Goal: Download file/media

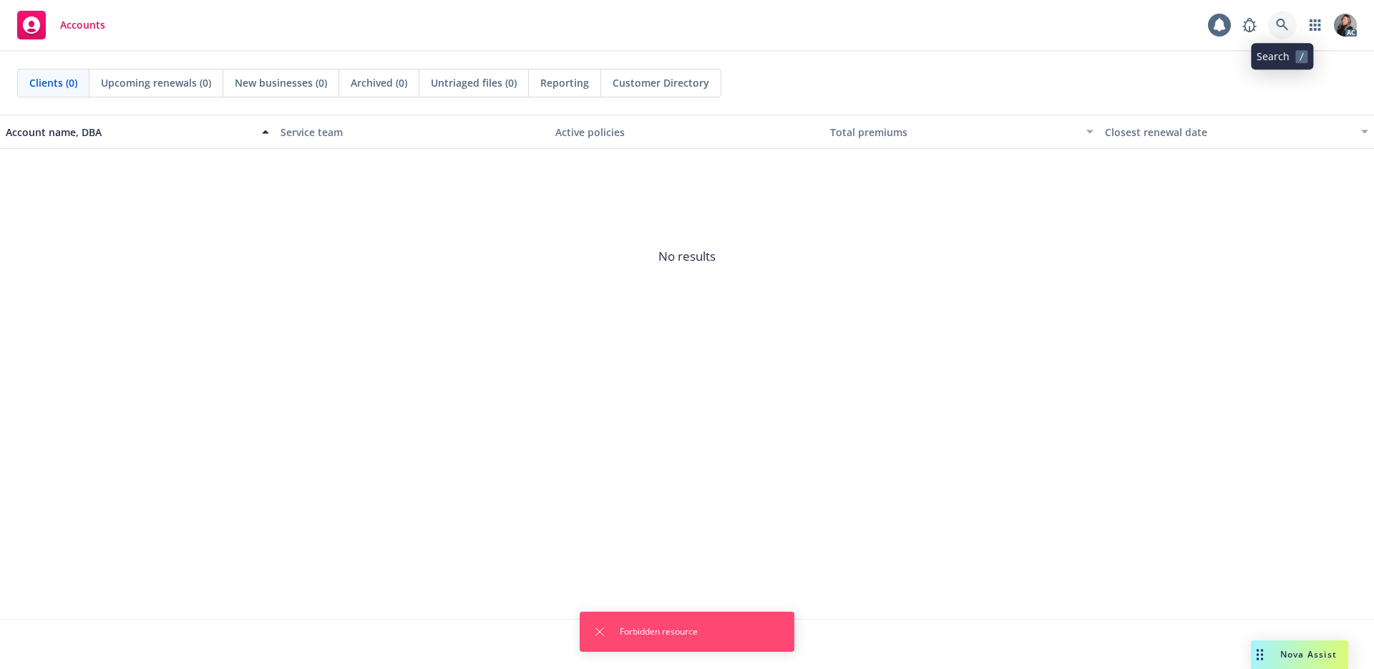
click at [1276, 24] on icon at bounding box center [1282, 25] width 13 height 13
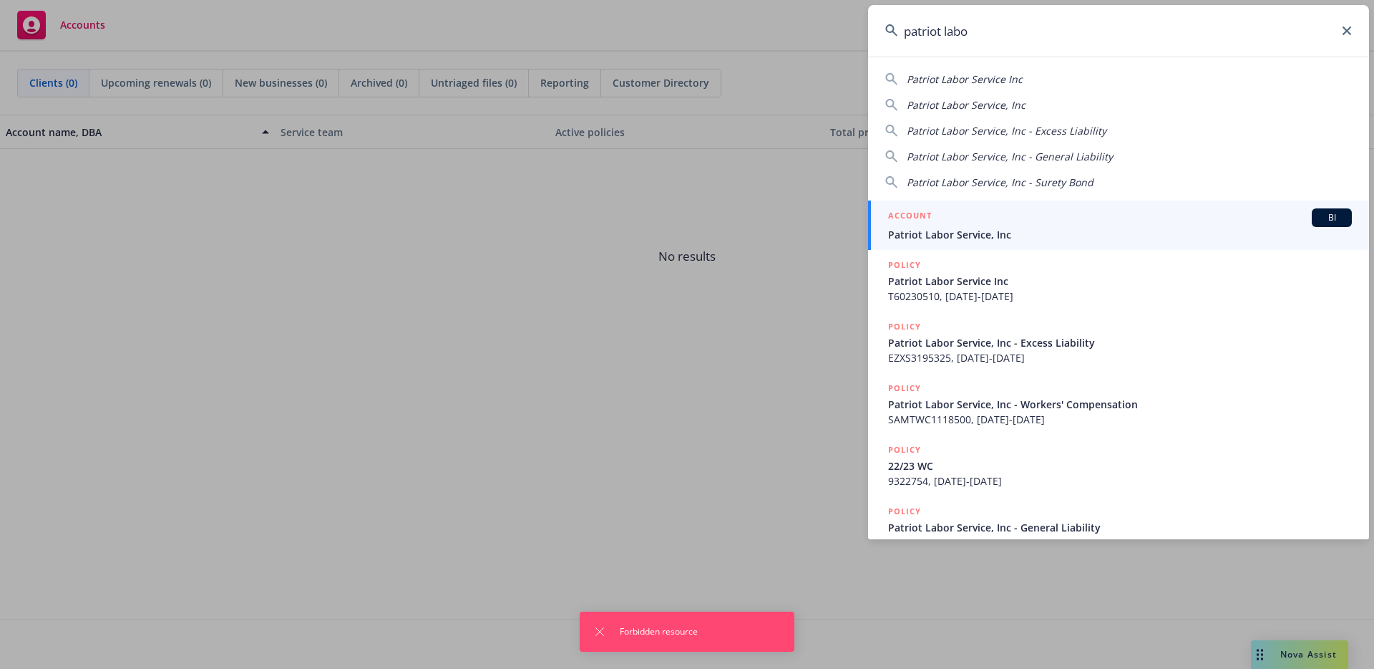
type input "patriot labo"
click at [1022, 233] on span "Patriot Labor Service, Inc" at bounding box center [1120, 234] width 464 height 15
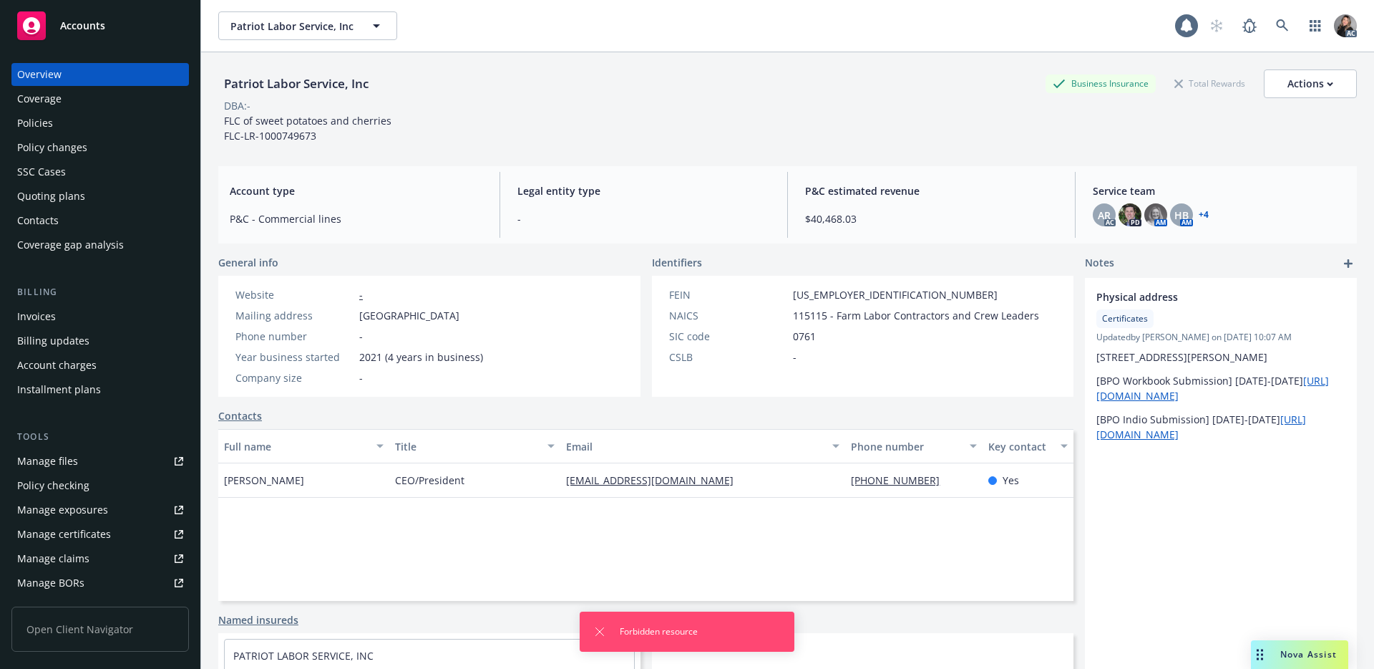
click at [75, 213] on div "Contacts" at bounding box center [100, 220] width 166 height 23
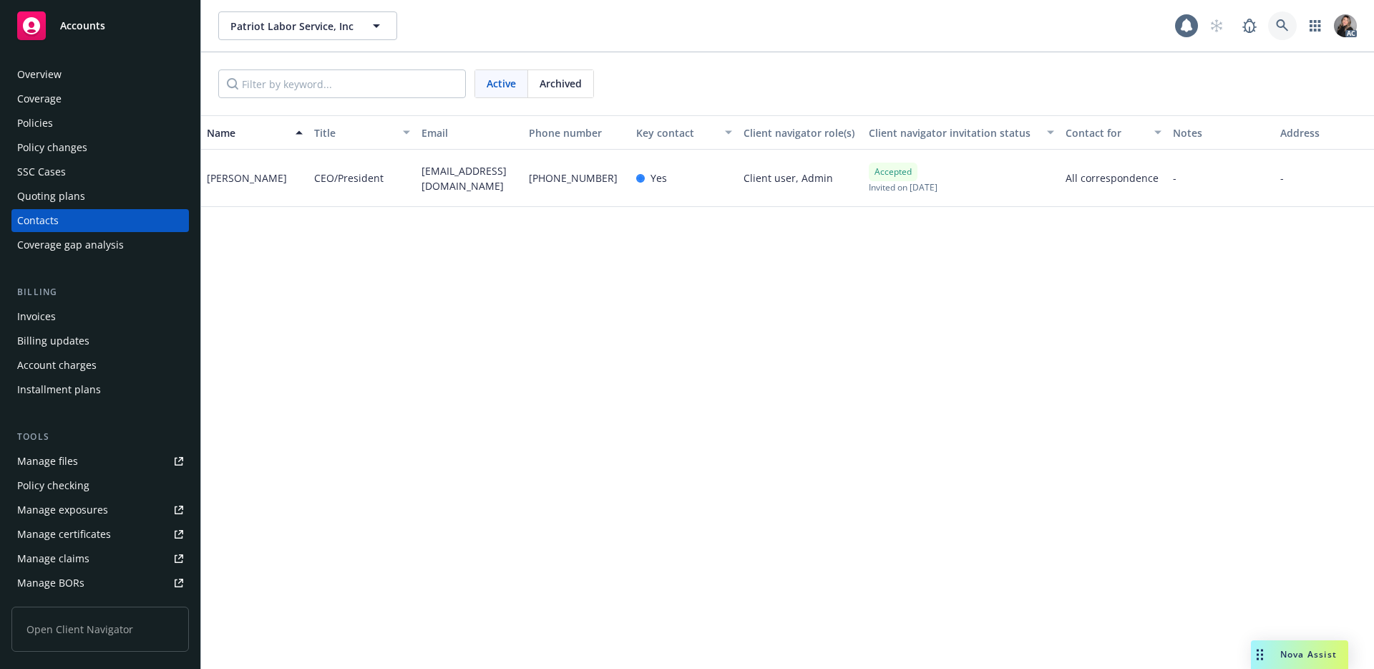
click at [1279, 19] on icon at bounding box center [1282, 25] width 12 height 12
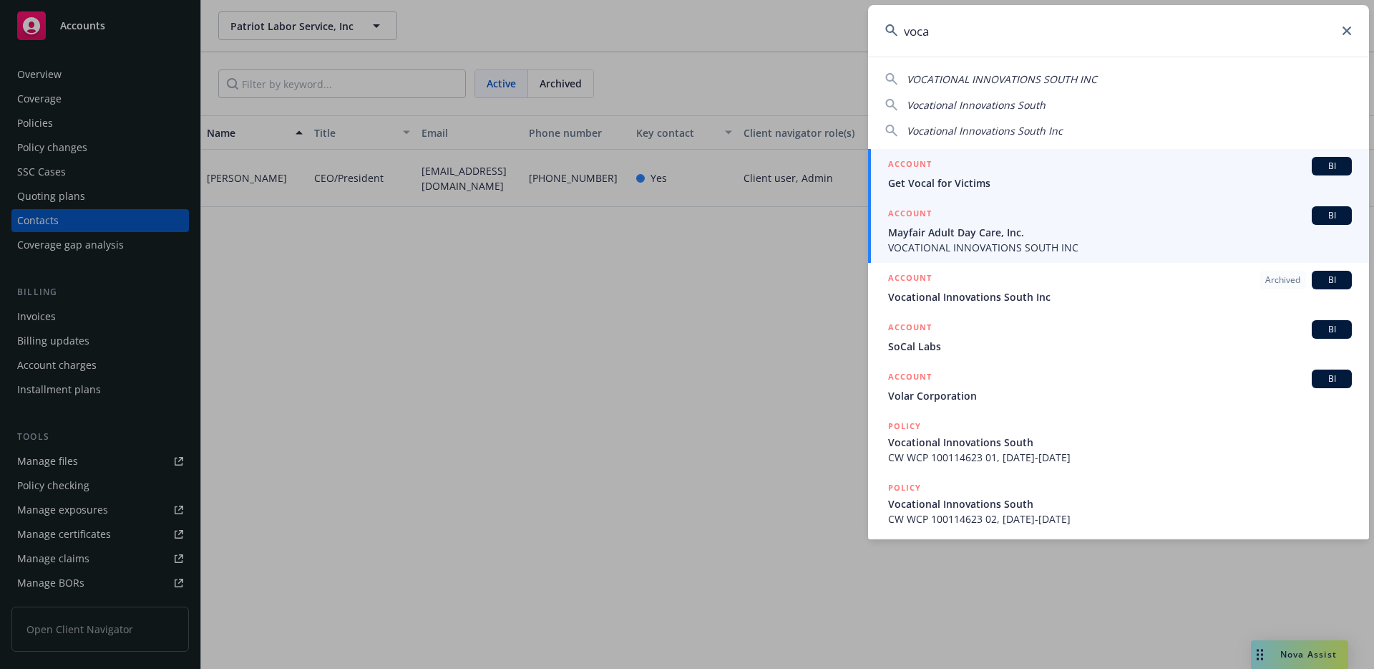
type input "voca"
click at [1057, 233] on span "Mayfair Adult Day Care, Inc." at bounding box center [1120, 232] width 464 height 15
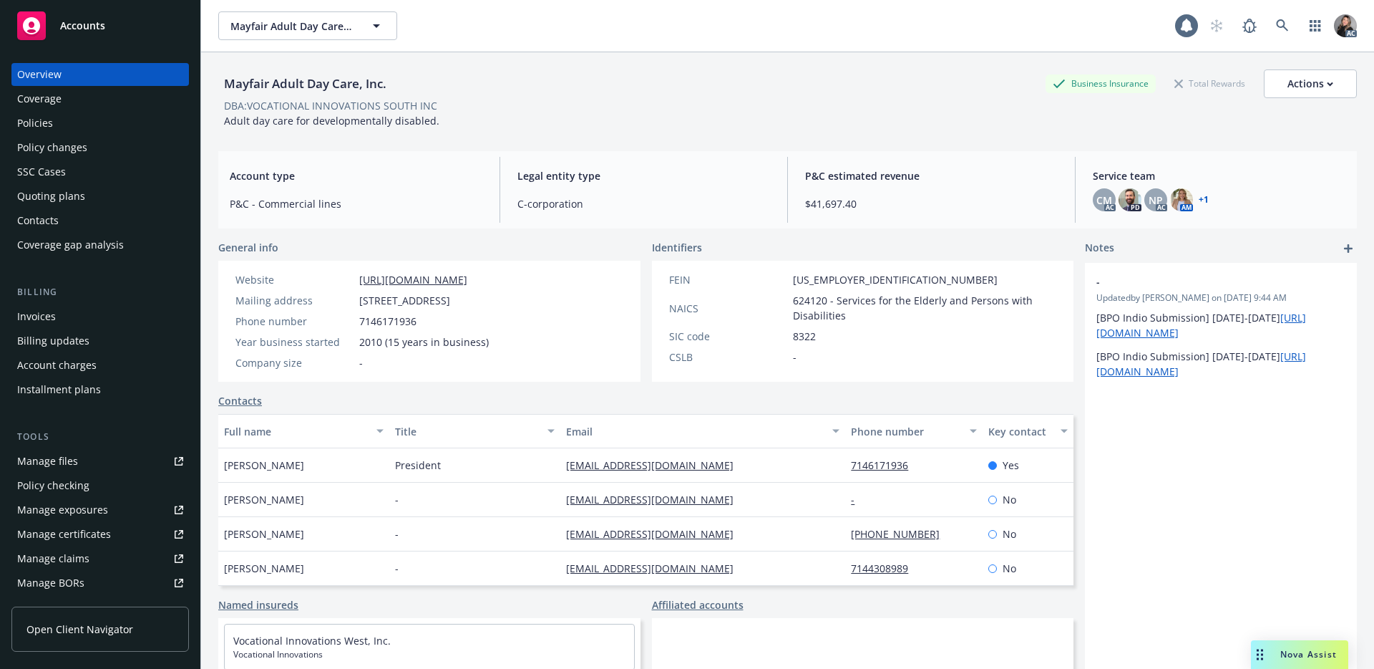
click at [45, 132] on div "Policies" at bounding box center [35, 123] width 36 height 23
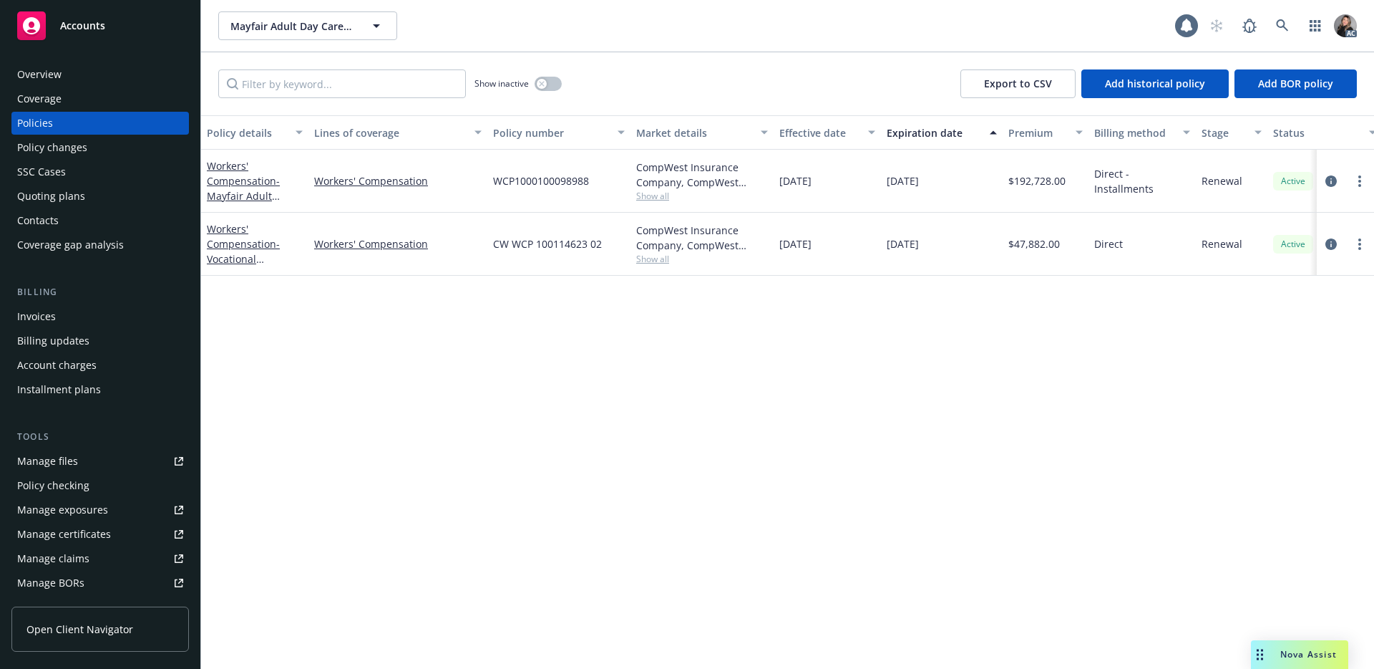
scroll to position [29, 0]
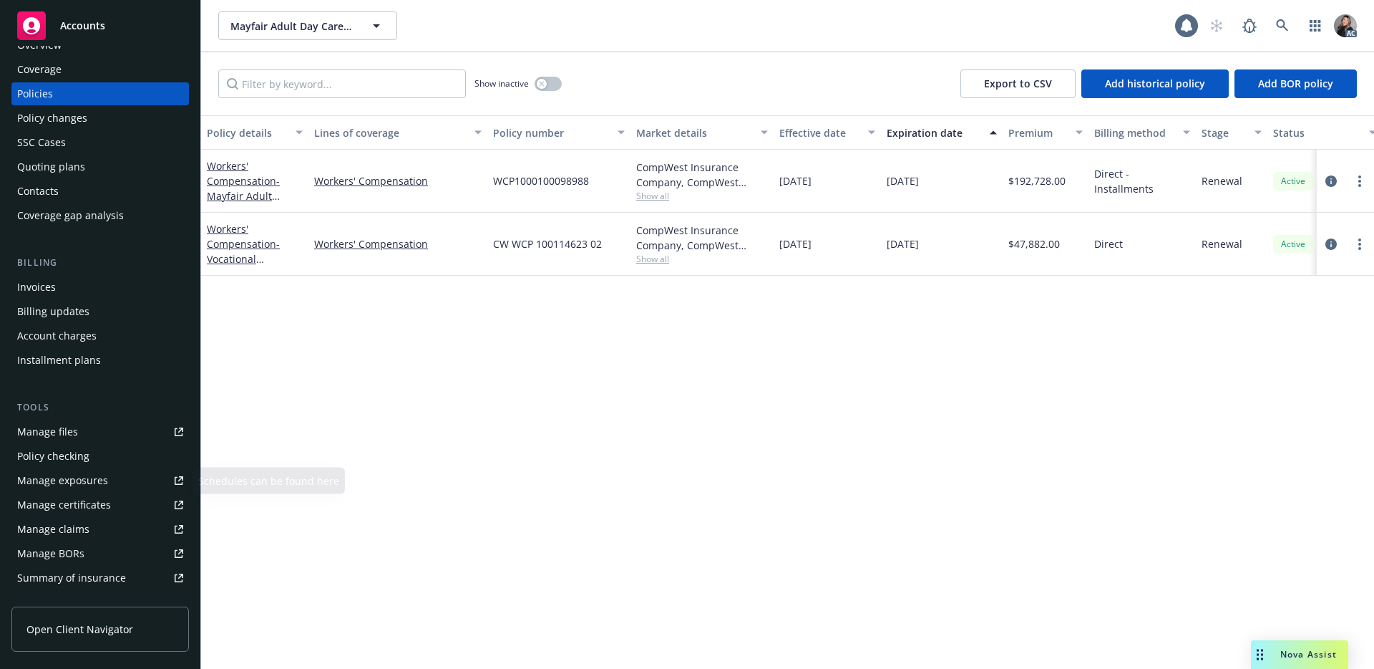
click at [71, 542] on div "Manage BORs" at bounding box center [50, 553] width 67 height 23
click at [73, 525] on div "Manage claims" at bounding box center [53, 529] width 72 height 23
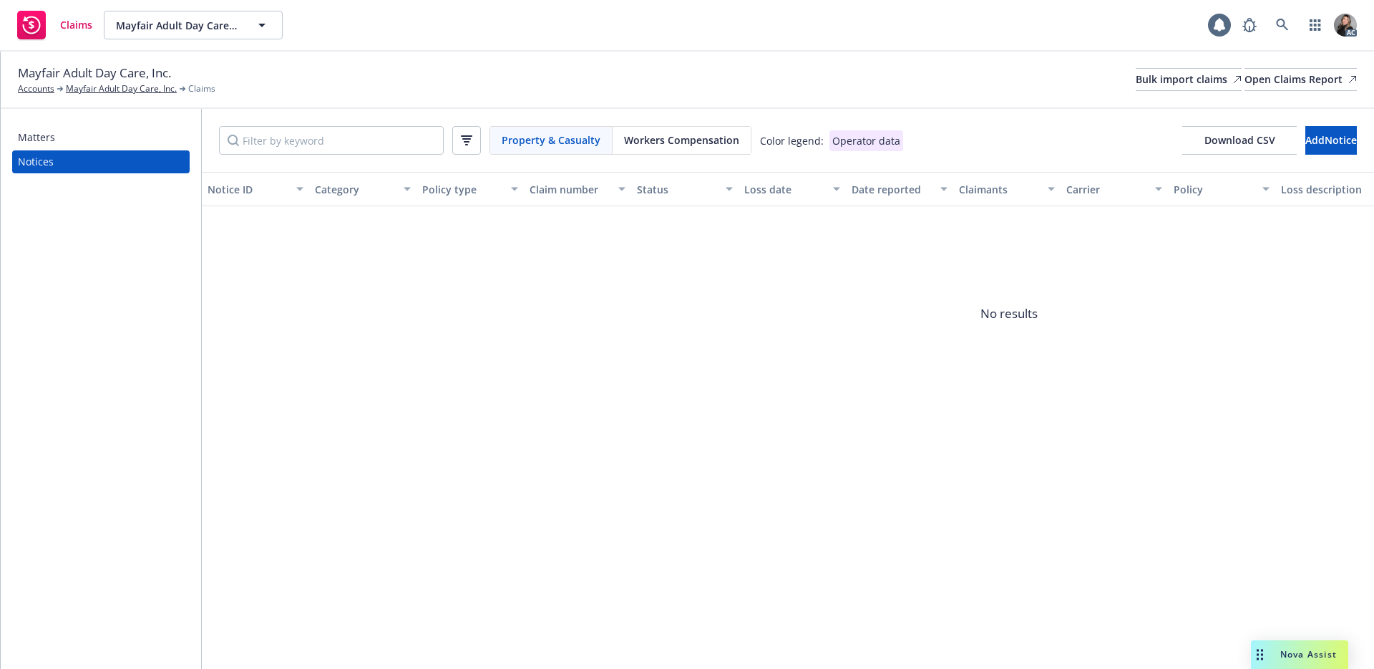
click at [508, 48] on div "Claims Mayfair Adult Day Care, Inc. Mayfair Adult Day Care, Inc. 1 AC" at bounding box center [687, 26] width 1374 height 52
click at [674, 127] on div "Workers Compensation" at bounding box center [682, 140] width 138 height 27
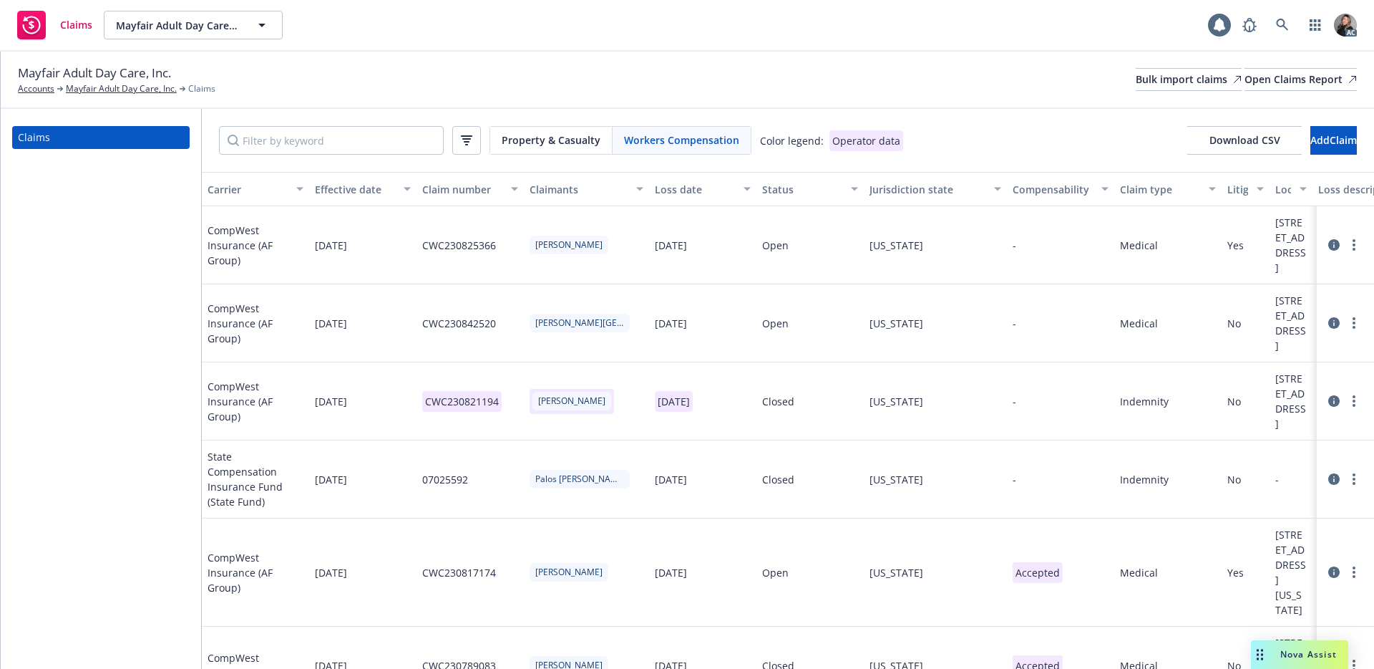
click at [790, 193] on div "Status" at bounding box center [802, 189] width 80 height 15
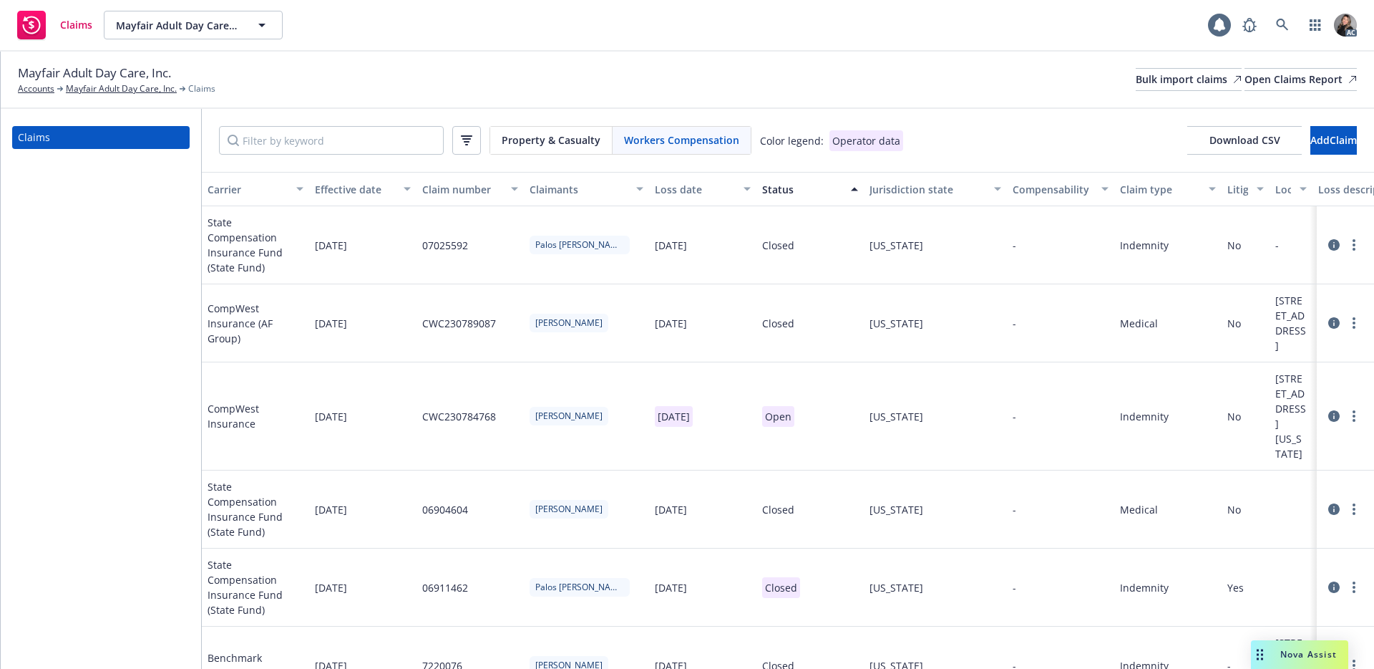
click at [790, 193] on div "Status" at bounding box center [802, 189] width 80 height 15
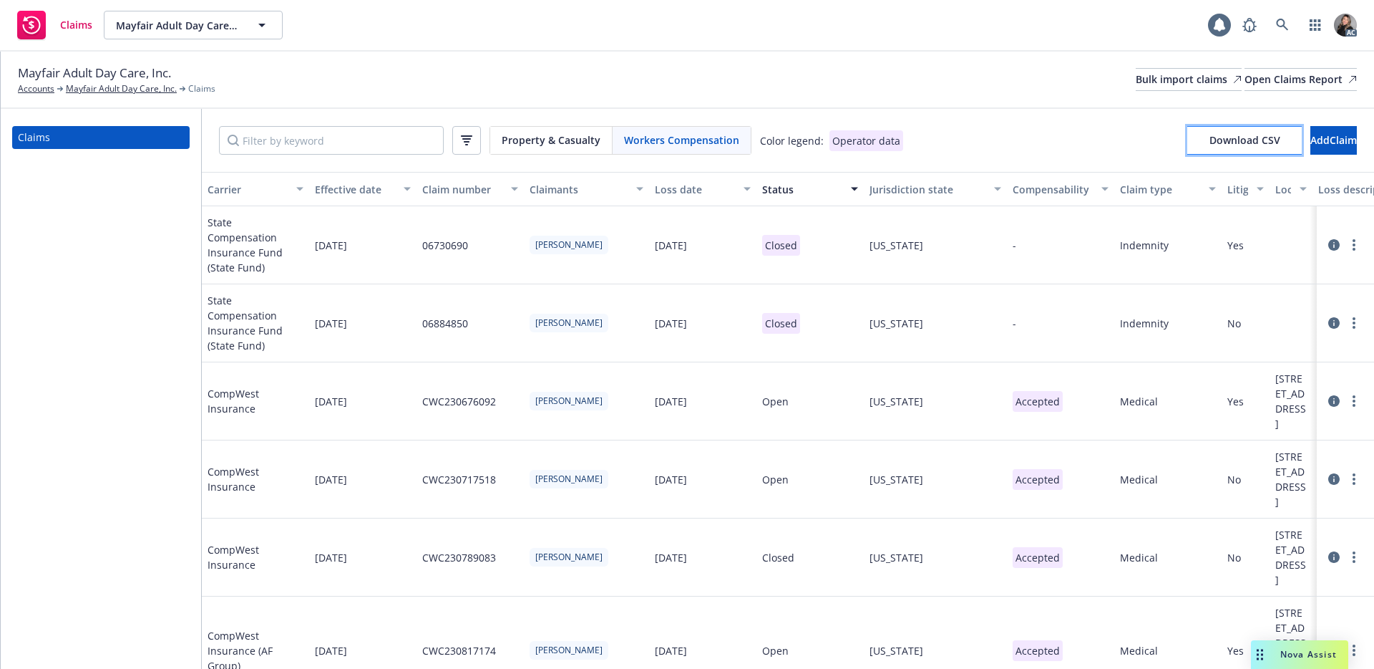
click at [1210, 141] on span "Download CSV" at bounding box center [1245, 140] width 71 height 14
